Goal: Book appointment/travel/reservation

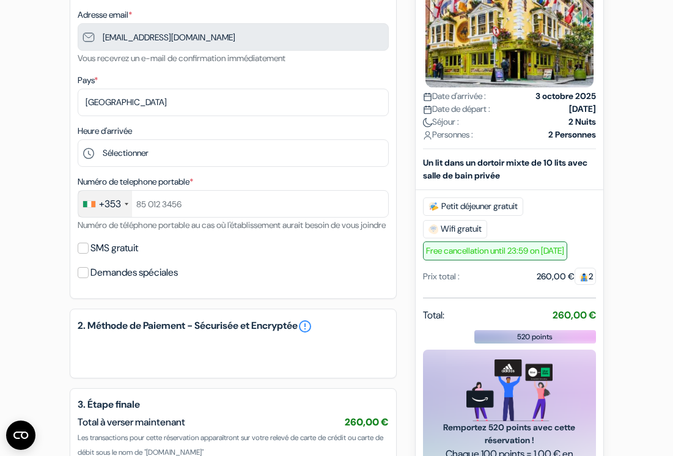
scroll to position [248, 0]
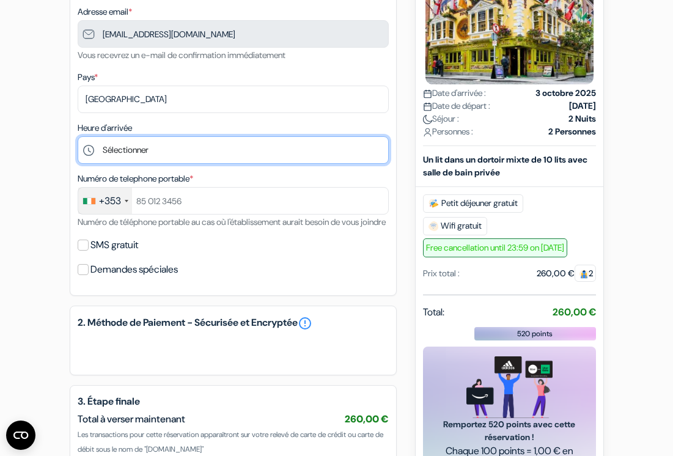
drag, startPoint x: 143, startPoint y: 150, endPoint x: 40, endPoint y: 364, distance: 237.8
click at [40, 364] on form "Départ add_box [GEOGRAPHIC_DATA] [STREET_ADDRESS] done done done done" at bounding box center [336, 149] width 673 height 702
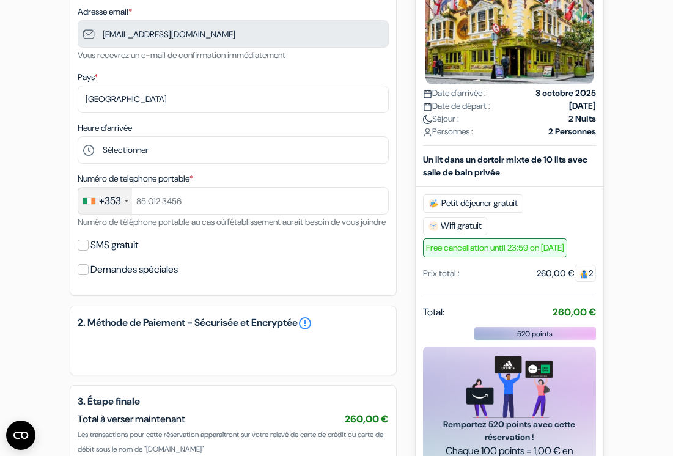
click at [128, 203] on div "+353" at bounding box center [105, 201] width 54 height 26
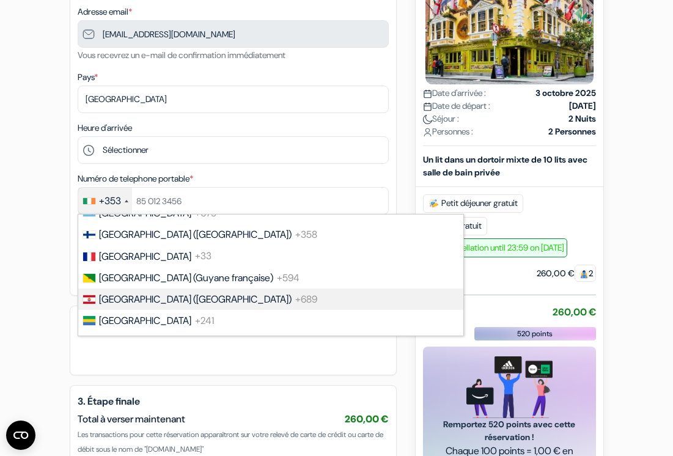
scroll to position [1650, 0]
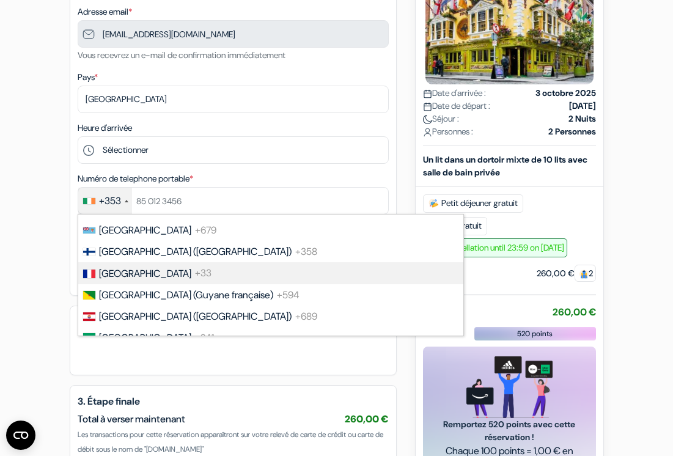
click at [119, 272] on span "[GEOGRAPHIC_DATA]" at bounding box center [145, 273] width 92 height 13
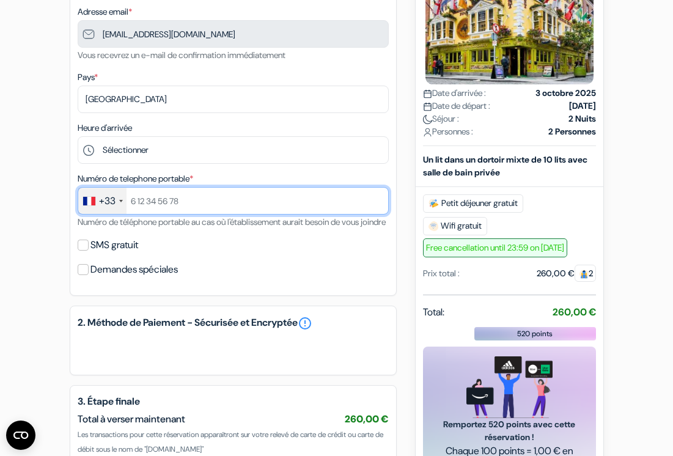
type input "à"
type input "0782537920"
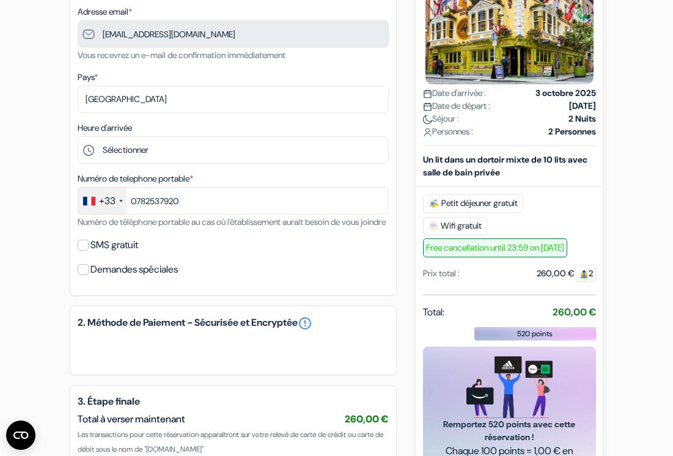
click at [217, 276] on div "Demandes spéciales" at bounding box center [233, 269] width 311 height 17
click at [87, 251] on input "SMS gratuit" at bounding box center [83, 245] width 11 height 11
checkbox input "true"
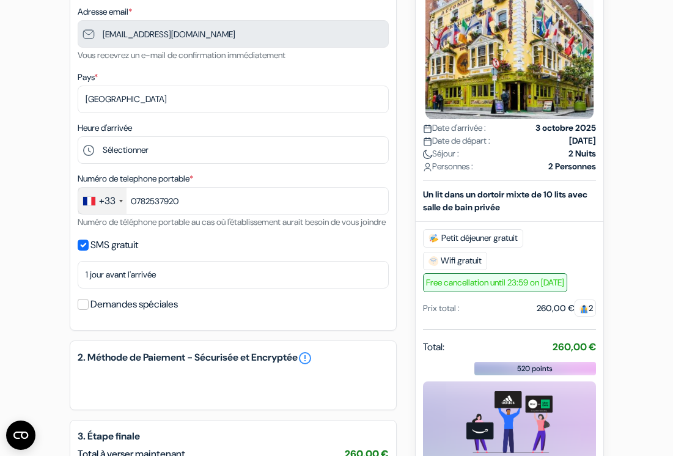
click at [83, 310] on input "Demandes spéciales" at bounding box center [83, 304] width 11 height 11
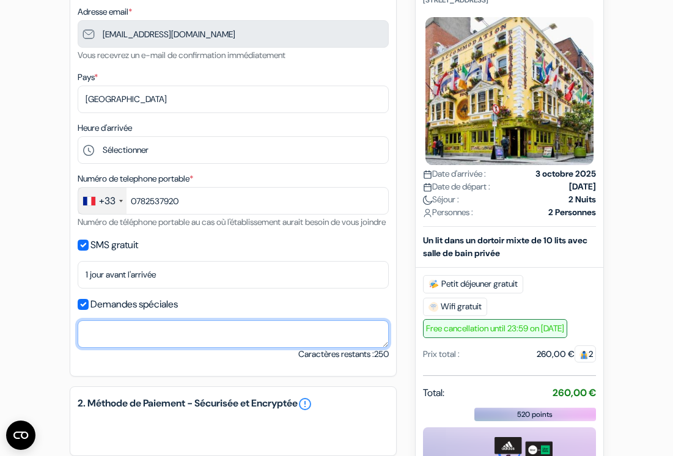
click at [119, 339] on textarea at bounding box center [233, 333] width 311 height 27
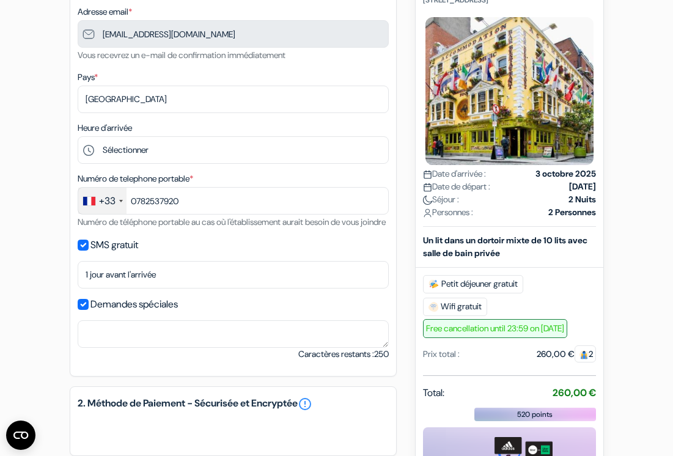
click at [85, 310] on input "Demandes spéciales" at bounding box center [83, 304] width 11 height 11
checkbox input "false"
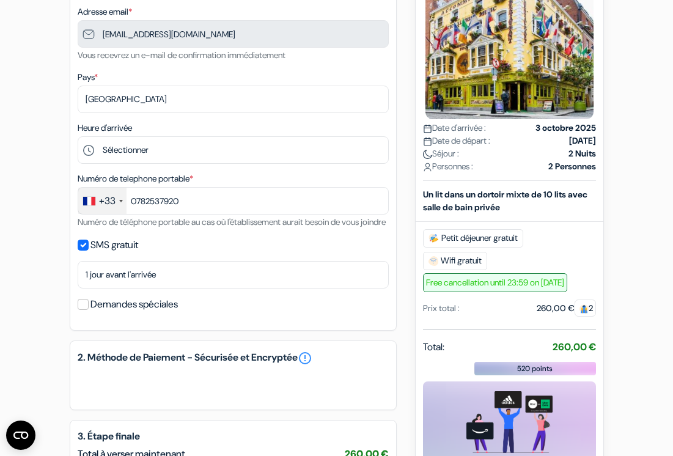
click at [82, 251] on input "SMS gratuit" at bounding box center [83, 245] width 11 height 11
checkbox input "false"
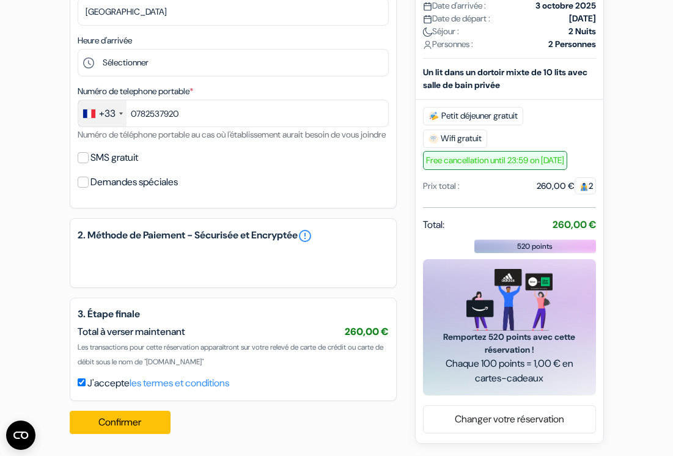
scroll to position [350, 0]
click at [215, 238] on h5 "2. Méthode de Paiement - Sécurisée et Encryptée error_outline" at bounding box center [233, 236] width 311 height 15
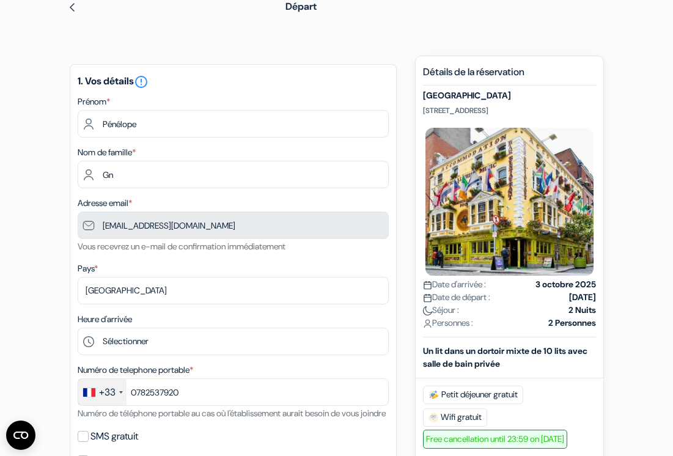
scroll to position [57, 0]
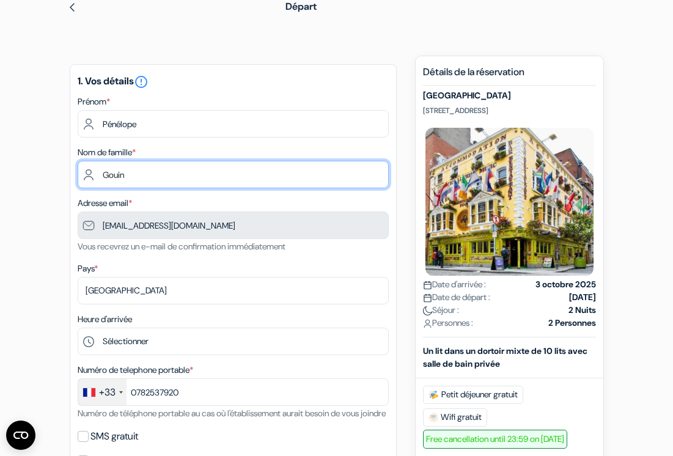
type input "Gouin"
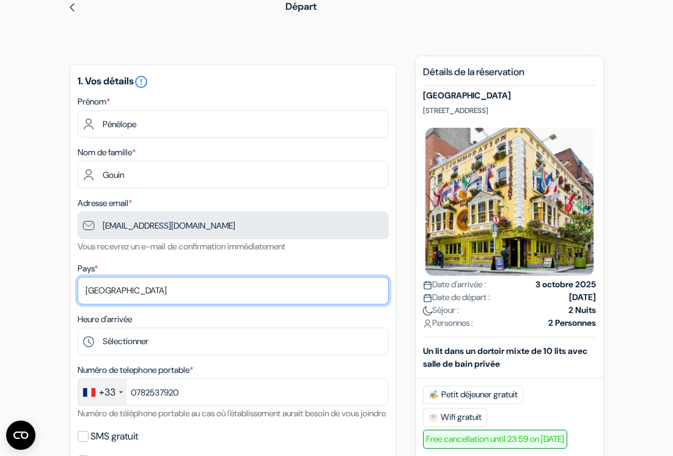
select select "67"
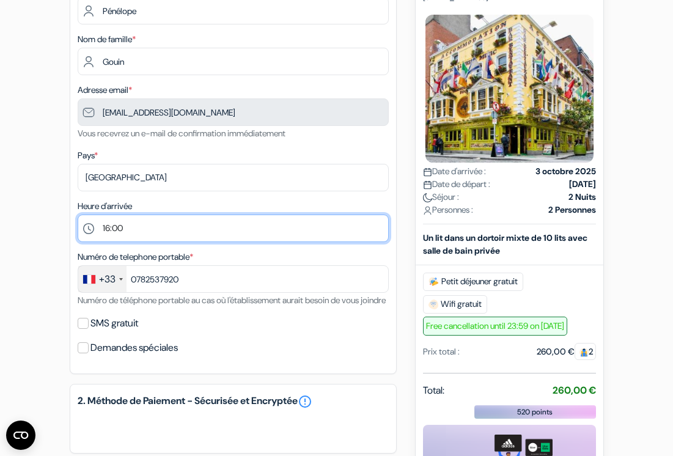
scroll to position [177, 0]
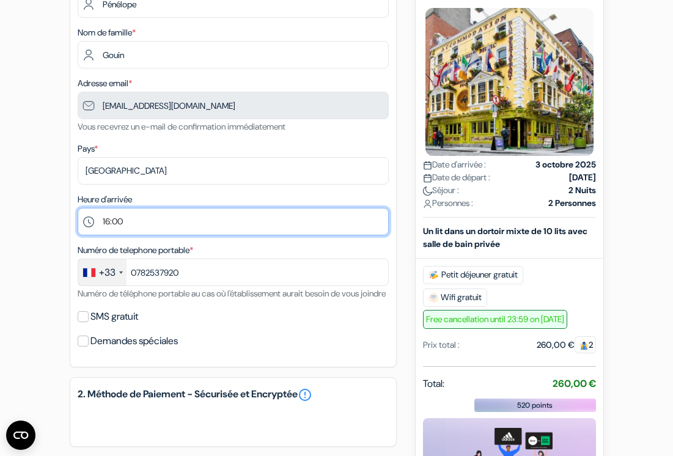
select select "17"
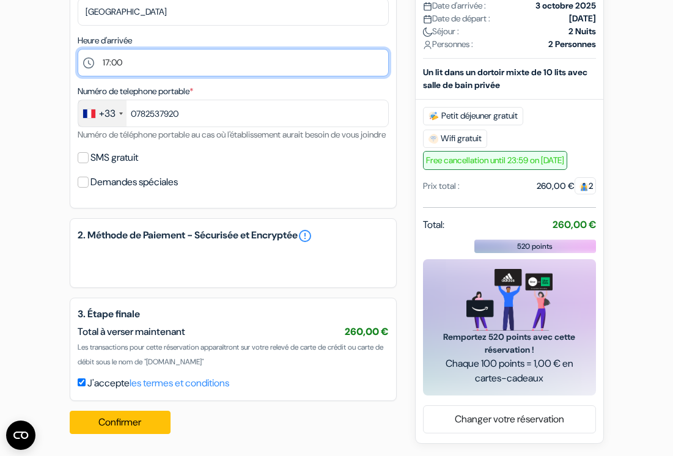
scroll to position [350, 0]
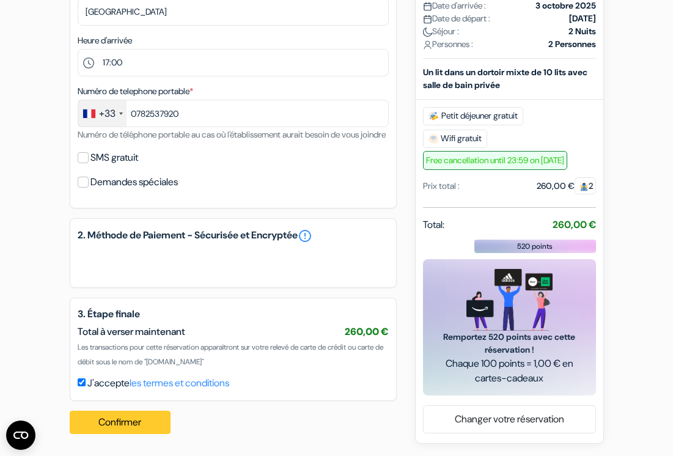
click at [155, 417] on button "Confirmer Loading..." at bounding box center [120, 422] width 101 height 23
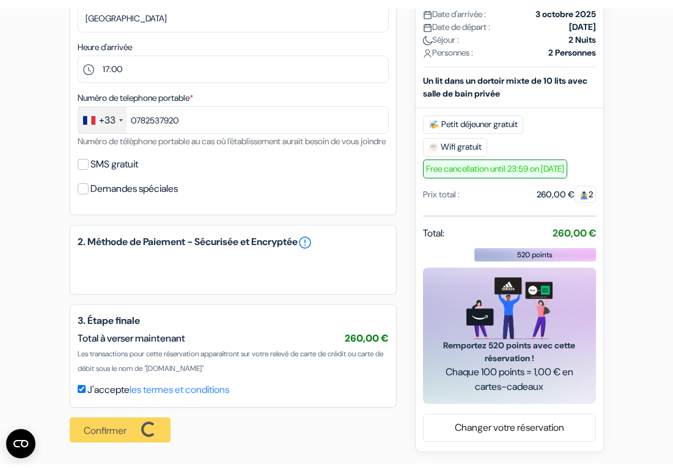
scroll to position [335, 0]
